Goal: Check status: Check status

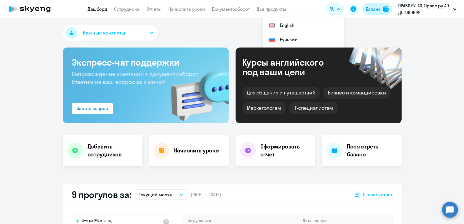
drag, startPoint x: 373, startPoint y: 10, endPoint x: 376, endPoint y: 6, distance: 4.1
click at [373, 10] on div "Баланс" at bounding box center [373, 9] width 15 height 7
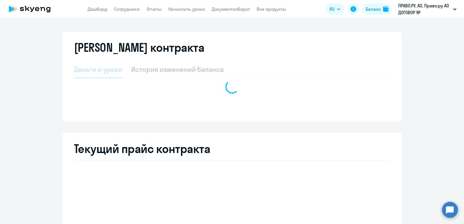
select select "english_adult_not_native_speaker"
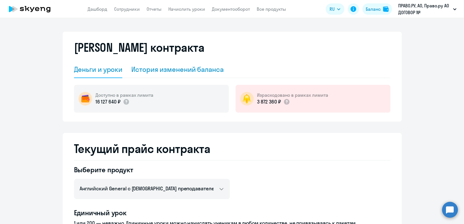
click at [220, 70] on div "Деньги и уроки История изменений баланса" at bounding box center [232, 69] width 316 height 17
click at [181, 68] on div "История изменений баланса" at bounding box center [177, 69] width 92 height 9
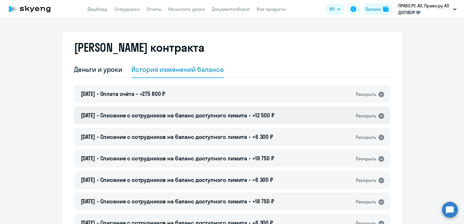
click at [295, 112] on div "[DATE] • Списание с сотрудников на баланс доступного лимита • +12 500 ₽ Раскрыть" at bounding box center [232, 115] width 316 height 18
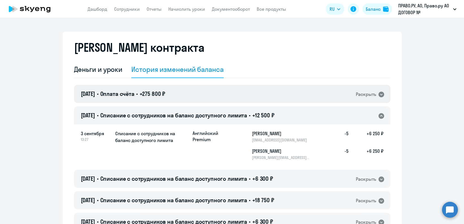
scroll to position [38, 0]
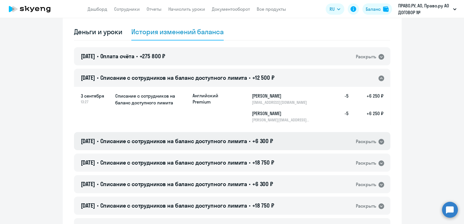
click at [280, 133] on div "[DATE] • Списание с сотрудников на баланс доступного лимита • +6 300 ₽ Раскрыть" at bounding box center [232, 141] width 316 height 18
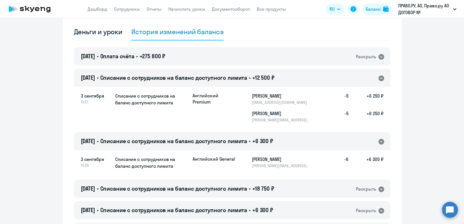
click at [284, 135] on div "[DATE] • Списание с сотрудников на баланс доступного лимита • +6 300 ₽ Раскрыть" at bounding box center [232, 141] width 316 height 18
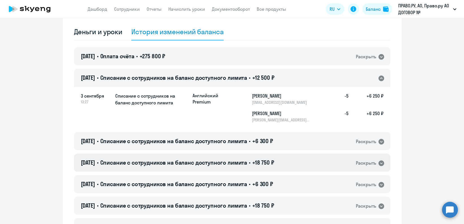
click at [295, 157] on div "[DATE] • Списание с сотрудников на баланс доступного лимита • +18 750 ₽ Раскрыть" at bounding box center [232, 162] width 316 height 18
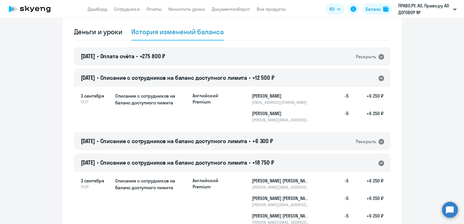
scroll to position [113, 0]
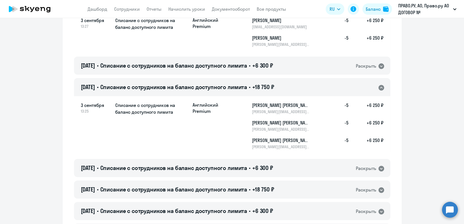
click at [298, 83] on div "[DATE] • Списание с сотрудников на баланс доступного лимита • +18 750 ₽ Раскрыть" at bounding box center [232, 87] width 316 height 18
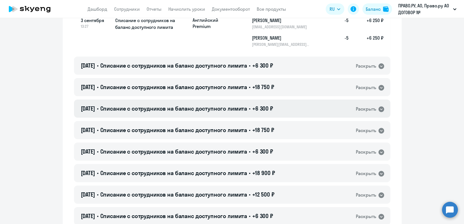
click at [296, 114] on div "[DATE] • Списание с сотрудников на баланс доступного лимита • +6 300 ₽ Раскрыть" at bounding box center [232, 108] width 316 height 18
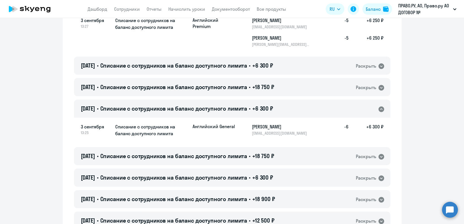
click at [296, 114] on div "[DATE] • Списание с сотрудников на баланс доступного лимита • +6 300 ₽ Раскрыть" at bounding box center [232, 108] width 316 height 18
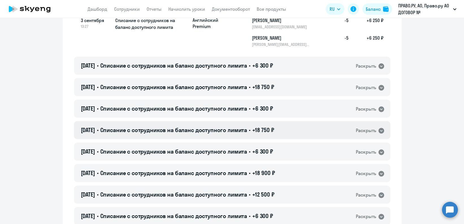
click at [295, 124] on div "[DATE] • Списание с сотрудников на баланс доступного лимита • +18 750 ₽ Раскрыть" at bounding box center [232, 130] width 316 height 18
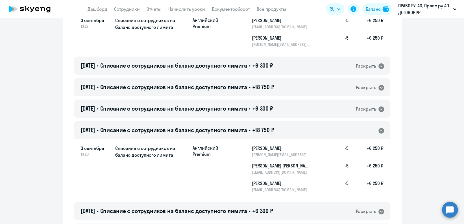
click at [295, 124] on div "[DATE] • Списание с сотрудников на баланс доступного лимита • +18 750 ₽ Раскрыть" at bounding box center [232, 130] width 316 height 18
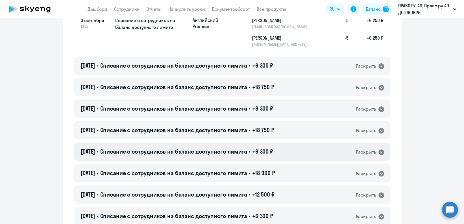
click at [299, 152] on div "[DATE] • Списание с сотрудников на баланс доступного лимита • +6 300 ₽ Раскрыть" at bounding box center [232, 151] width 316 height 18
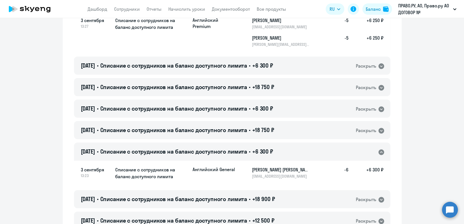
click at [299, 152] on div "[DATE] • Списание с сотрудников на баланс доступного лимита • +6 300 ₽ Раскрыть" at bounding box center [232, 151] width 316 height 18
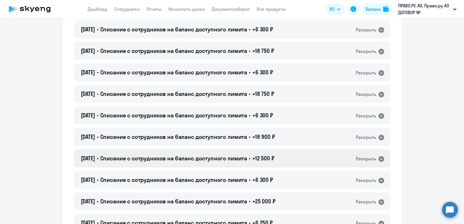
scroll to position [151, 0]
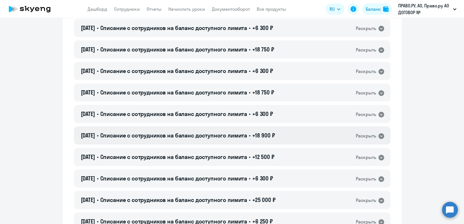
click at [295, 137] on div "[DATE] • Списание с сотрудников на баланс доступного лимита • +18 900 ₽ Раскрыть" at bounding box center [232, 135] width 316 height 18
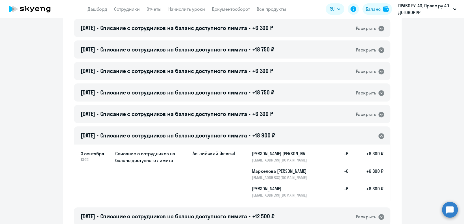
click at [295, 137] on div "[DATE] • Списание с сотрудников на баланс доступного лимита • +18 900 ₽ Раскрыть" at bounding box center [232, 135] width 316 height 18
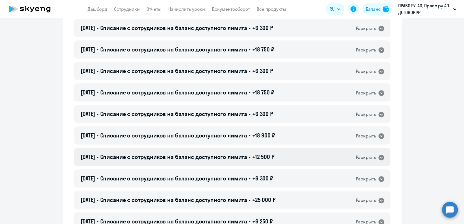
click at [299, 158] on div "[DATE] • Списание с сотрудников на баланс доступного лимита • +12 500 ₽ Раскрыть" at bounding box center [232, 157] width 316 height 18
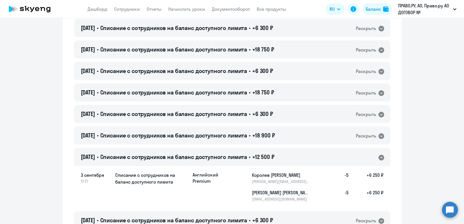
click at [299, 158] on div "[DATE] • Списание с сотрудников на баланс доступного лимита • +12 500 ₽ Раскрыть" at bounding box center [232, 157] width 316 height 18
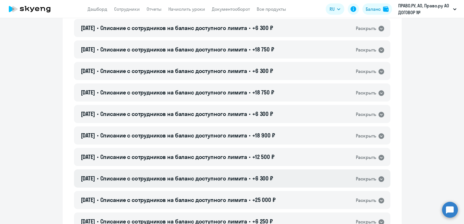
click at [297, 178] on div "[DATE] • Списание с сотрудников на баланс доступного лимита • +6 300 ₽ Раскрыть" at bounding box center [232, 178] width 316 height 18
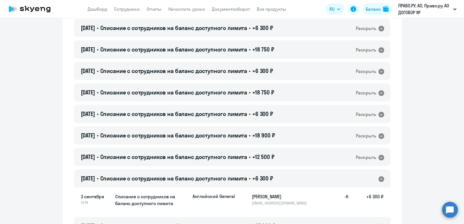
click at [297, 178] on div "[DATE] • Списание с сотрудников на баланс доступного лимита • +6 300 ₽ Раскрыть" at bounding box center [232, 178] width 316 height 18
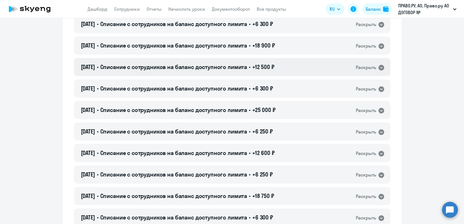
scroll to position [263, 0]
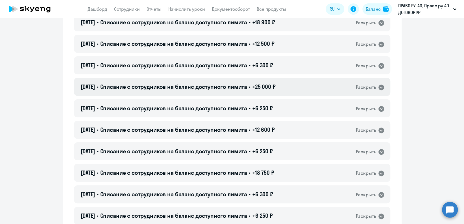
click at [294, 84] on div "[DATE] • Списание с сотрудников на баланс доступного лимита • +25 000 ₽ Раскрыть" at bounding box center [232, 87] width 316 height 18
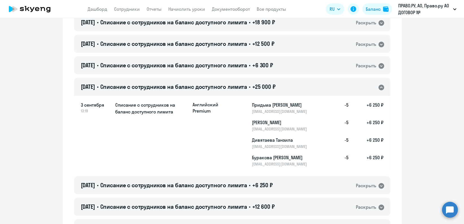
click at [293, 84] on div "[DATE] • Списание с сотрудников на баланс доступного лимита • +25 000 ₽ Раскрыть" at bounding box center [232, 87] width 316 height 18
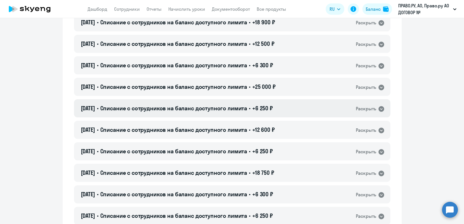
click at [290, 107] on div "[DATE] • Списание с сотрудников на баланс доступного лимита • +6 250 ₽ Раскрыть" at bounding box center [232, 108] width 316 height 18
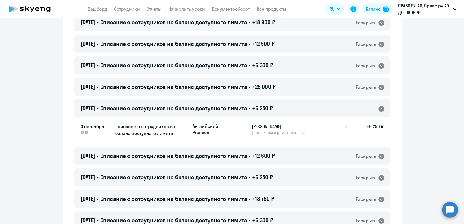
click at [290, 107] on div "[DATE] • Списание с сотрудников на баланс доступного лимита • +6 250 ₽ Раскрыть" at bounding box center [232, 108] width 316 height 18
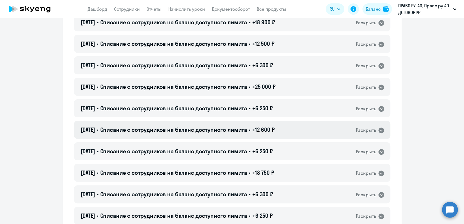
click at [294, 128] on div "[DATE] • Списание с сотрудников на баланс доступного лимита • +12 600 ₽ Раскрыть" at bounding box center [232, 130] width 316 height 18
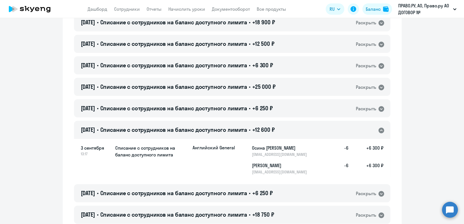
click at [294, 128] on div "[DATE] • Списание с сотрудников на баланс доступного лимита • +12 600 ₽ Раскрыть" at bounding box center [232, 130] width 316 height 18
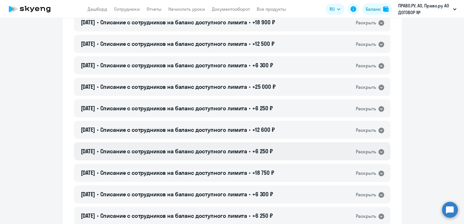
click at [294, 151] on div "[DATE] • Списание с сотрудников на баланс доступного лимита • +6 250 ₽ Раскрыть" at bounding box center [232, 151] width 316 height 18
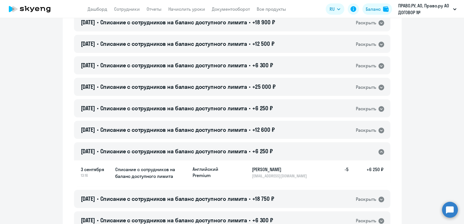
click at [294, 151] on div "[DATE] • Списание с сотрудников на баланс доступного лимита • +6 250 ₽ Раскрыть" at bounding box center [232, 151] width 316 height 18
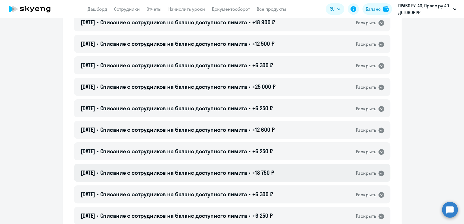
click at [293, 169] on div "[DATE] • Списание с сотрудников на баланс доступного лимита • +18 750 ₽ Раскрыть" at bounding box center [232, 173] width 316 height 18
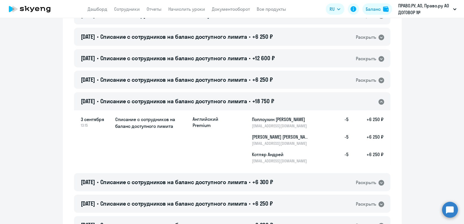
scroll to position [339, 0]
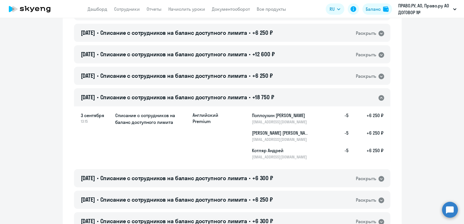
click at [296, 97] on div "[DATE] • Списание с сотрудников на баланс доступного лимита • +18 750 ₽ Раскрыть" at bounding box center [232, 97] width 316 height 18
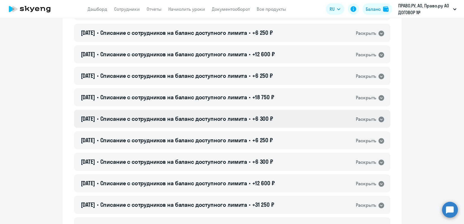
click at [297, 119] on div "[DATE] • Списание с сотрудников на баланс доступного лимита • +6 300 ₽ Раскрыть" at bounding box center [232, 119] width 316 height 18
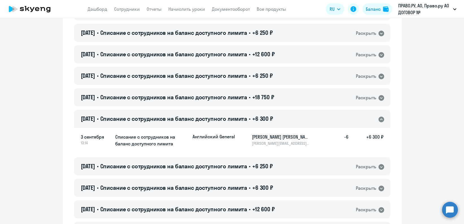
click at [297, 119] on div "[DATE] • Списание с сотрудников на баланс доступного лимита • +6 300 ₽ Раскрыть" at bounding box center [232, 119] width 316 height 18
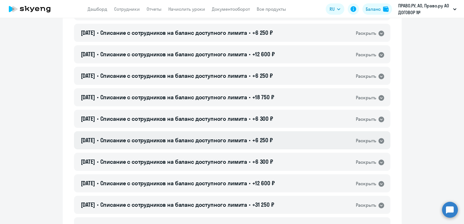
click at [297, 134] on div "[DATE] • Списание с сотрудников на баланс доступного лимита • +6 250 ₽ Раскрыть" at bounding box center [232, 140] width 316 height 18
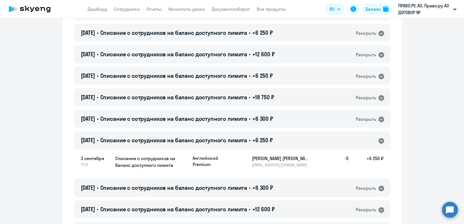
click at [297, 134] on div "[DATE] • Списание с сотрудников на баланс доступного лимита • +6 250 ₽ Раскрыть" at bounding box center [232, 140] width 316 height 18
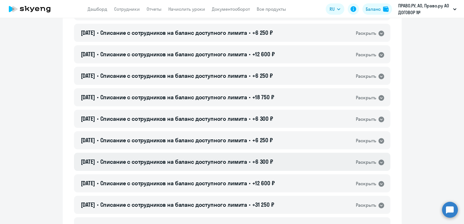
click at [293, 160] on div "[DATE] • Списание с сотрудников на баланс доступного лимита • +6 300 ₽ Раскрыть" at bounding box center [232, 161] width 316 height 18
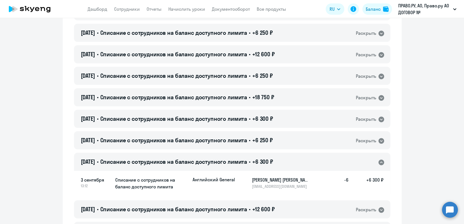
click at [293, 160] on div "[DATE] • Списание с сотрудников на баланс доступного лимита • +6 300 ₽ Раскрыть" at bounding box center [232, 161] width 316 height 18
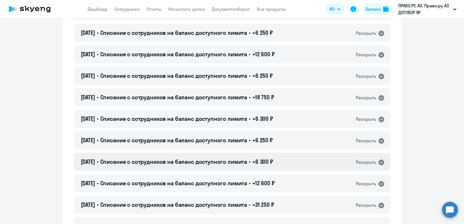
scroll to position [414, 0]
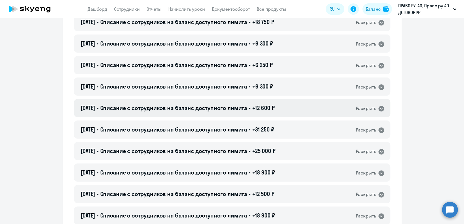
click at [294, 115] on div "[DATE] • Списание с сотрудников на баланс доступного лимита • +12 600 ₽ Раскрыть" at bounding box center [232, 108] width 316 height 18
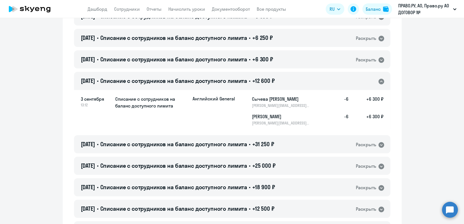
scroll to position [489, 0]
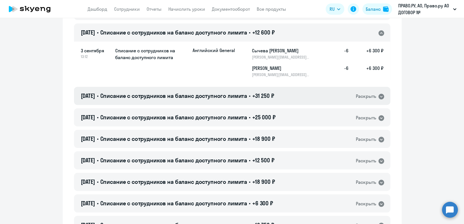
click at [291, 94] on div "[DATE] • Списание с сотрудников на баланс доступного лимита • +31 250 ₽ Раскрыть" at bounding box center [232, 96] width 316 height 18
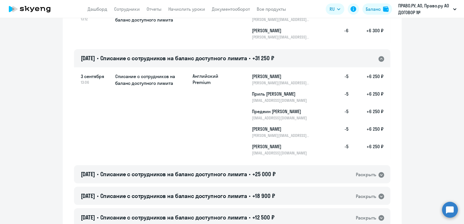
scroll to position [565, 0]
